Goal: Task Accomplishment & Management: Use online tool/utility

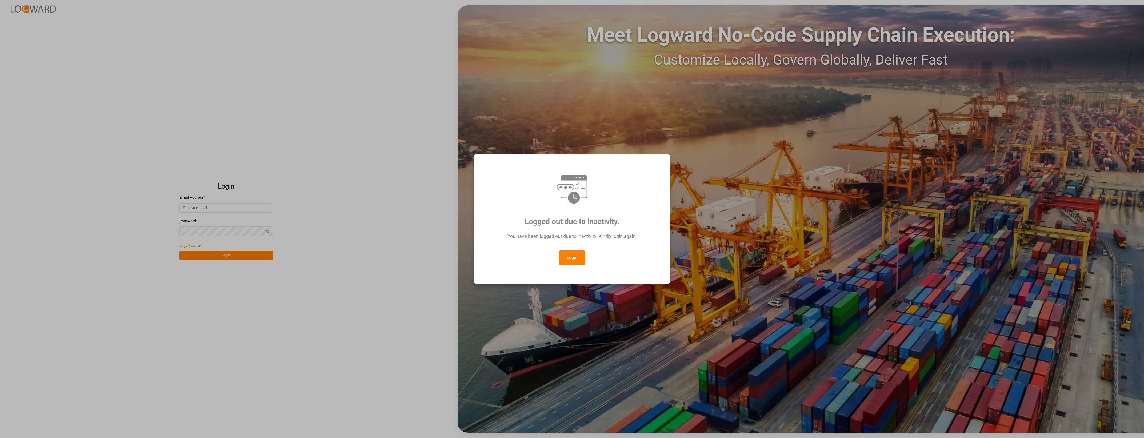
type input "[PERSON_NAME][EMAIL_ADDRESS][PERSON_NAME][DOMAIN_NAME]"
click at [576, 257] on button "Login" at bounding box center [572, 257] width 27 height 14
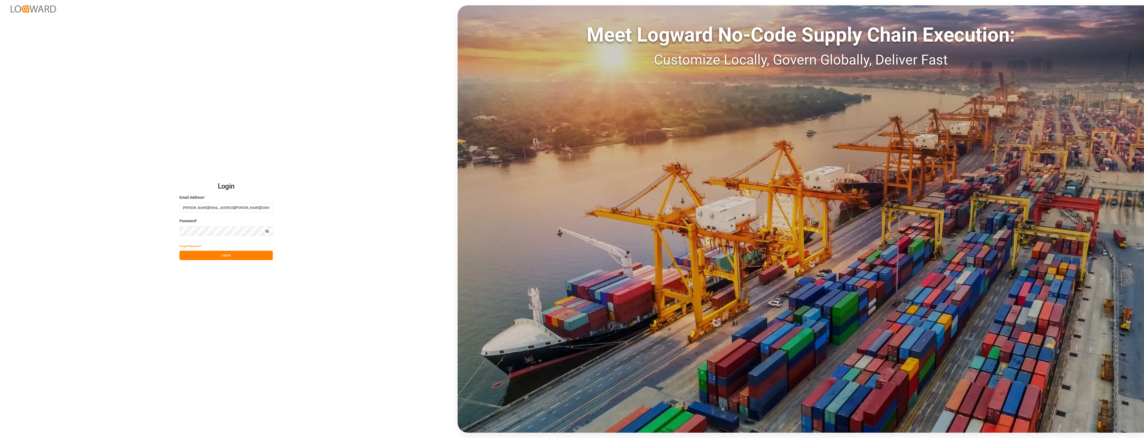
click at [254, 254] on button "Log In" at bounding box center [225, 255] width 93 height 9
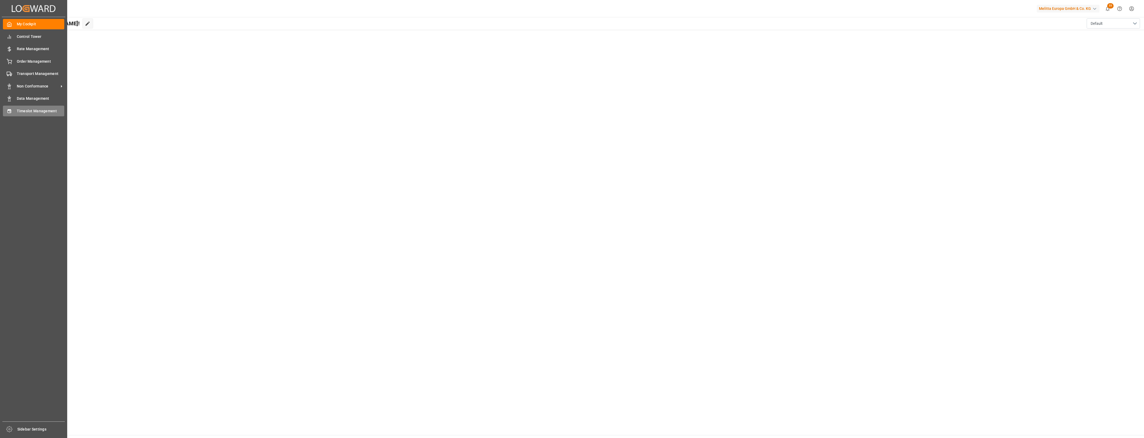
click at [31, 112] on span "Timeslot Management" at bounding box center [41, 111] width 48 height 6
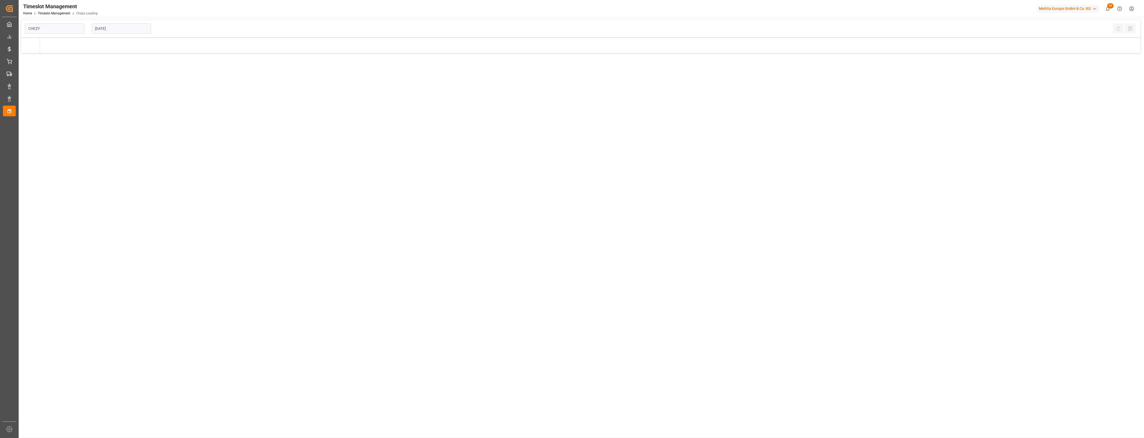
type input "Chezy Loading"
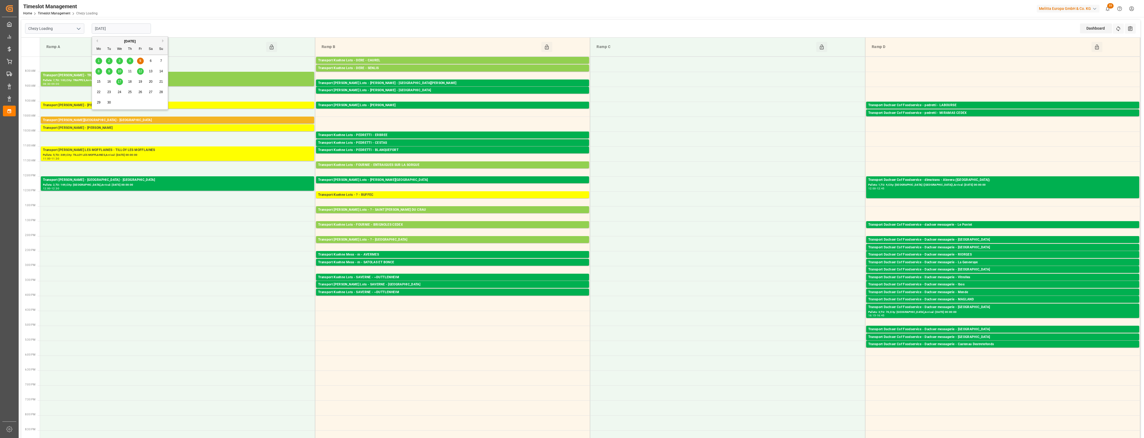
click at [127, 26] on input "[DATE]" at bounding box center [121, 28] width 59 height 10
click at [99, 74] on div "8" at bounding box center [98, 71] width 7 height 6
type input "08-09-2025"
